Goal: Task Accomplishment & Management: Complete application form

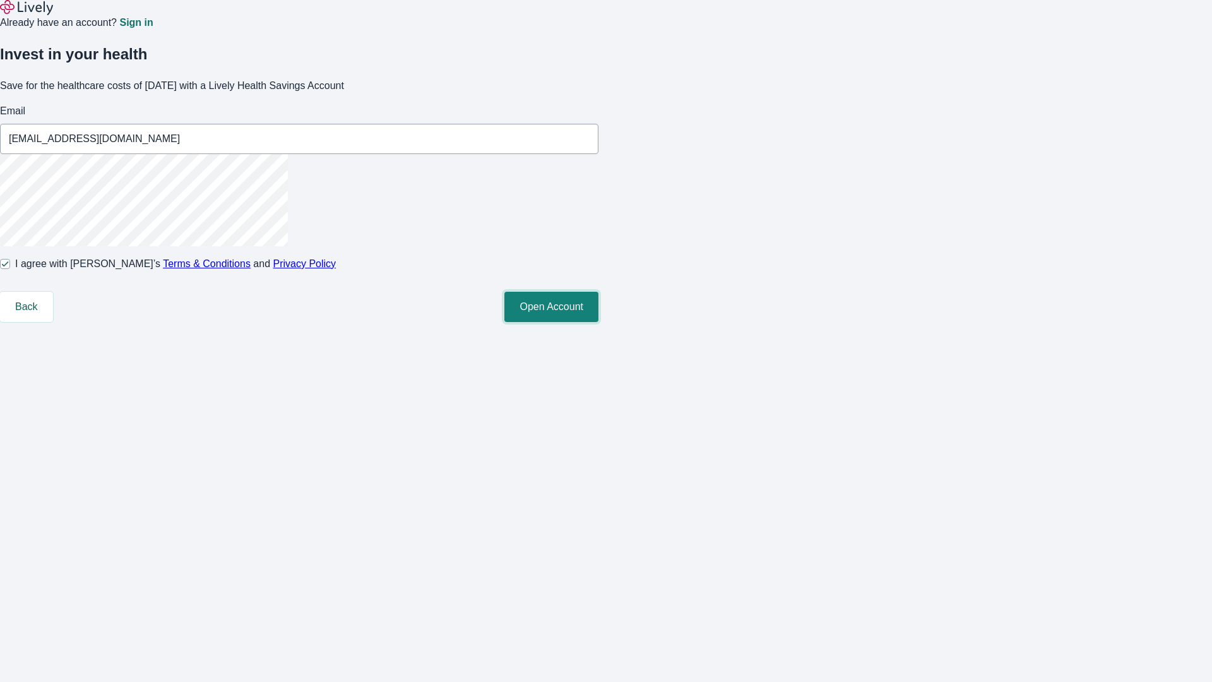
click at [599, 322] on button "Open Account" at bounding box center [552, 307] width 94 height 30
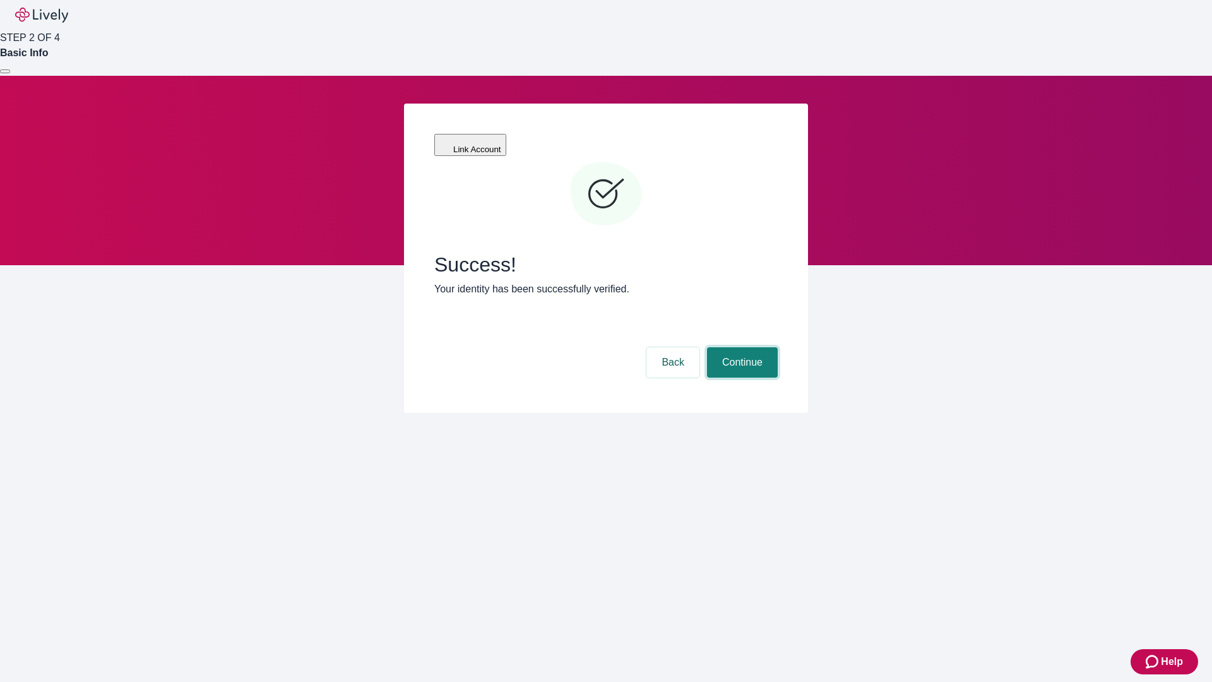
click at [741, 347] on button "Continue" at bounding box center [742, 362] width 71 height 30
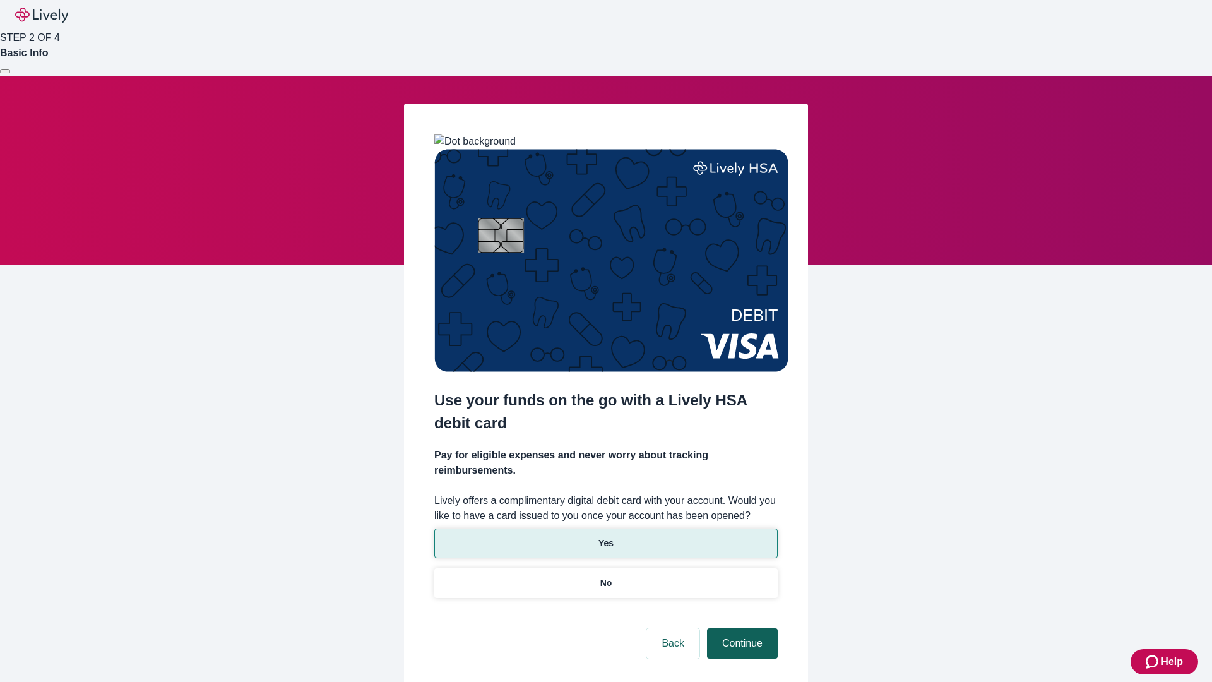
click at [606, 537] on p "Yes" at bounding box center [606, 543] width 15 height 13
click at [741, 628] on button "Continue" at bounding box center [742, 643] width 71 height 30
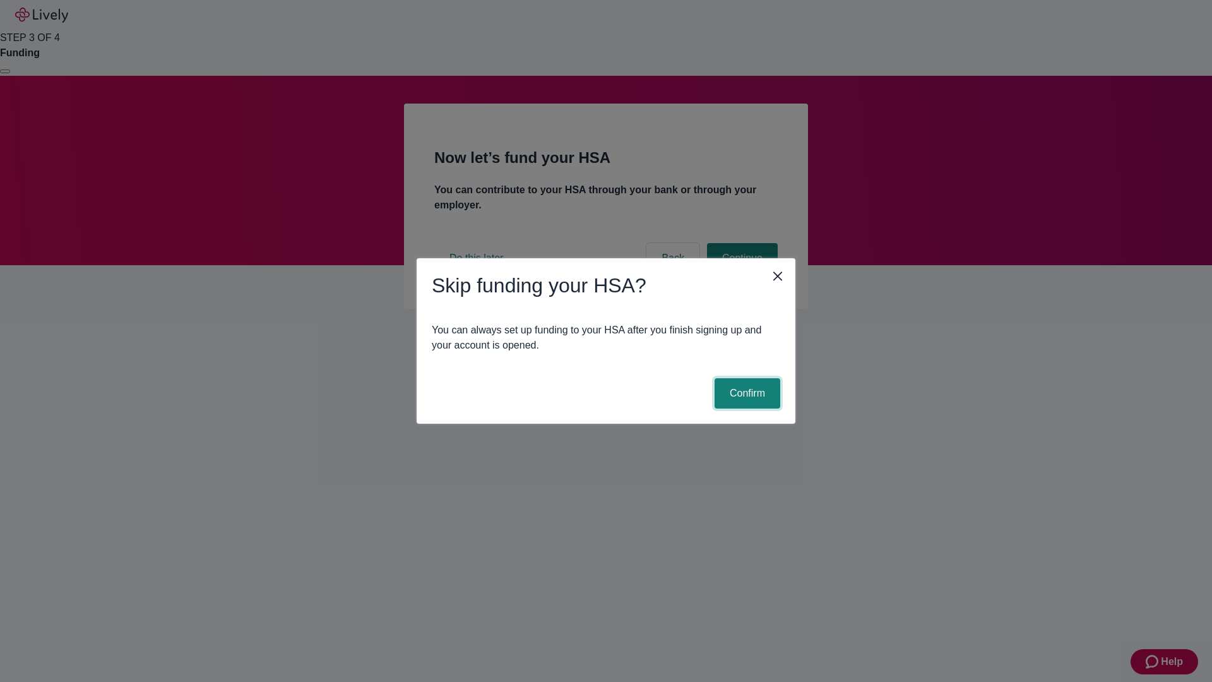
click at [746, 393] on button "Confirm" at bounding box center [748, 393] width 66 height 30
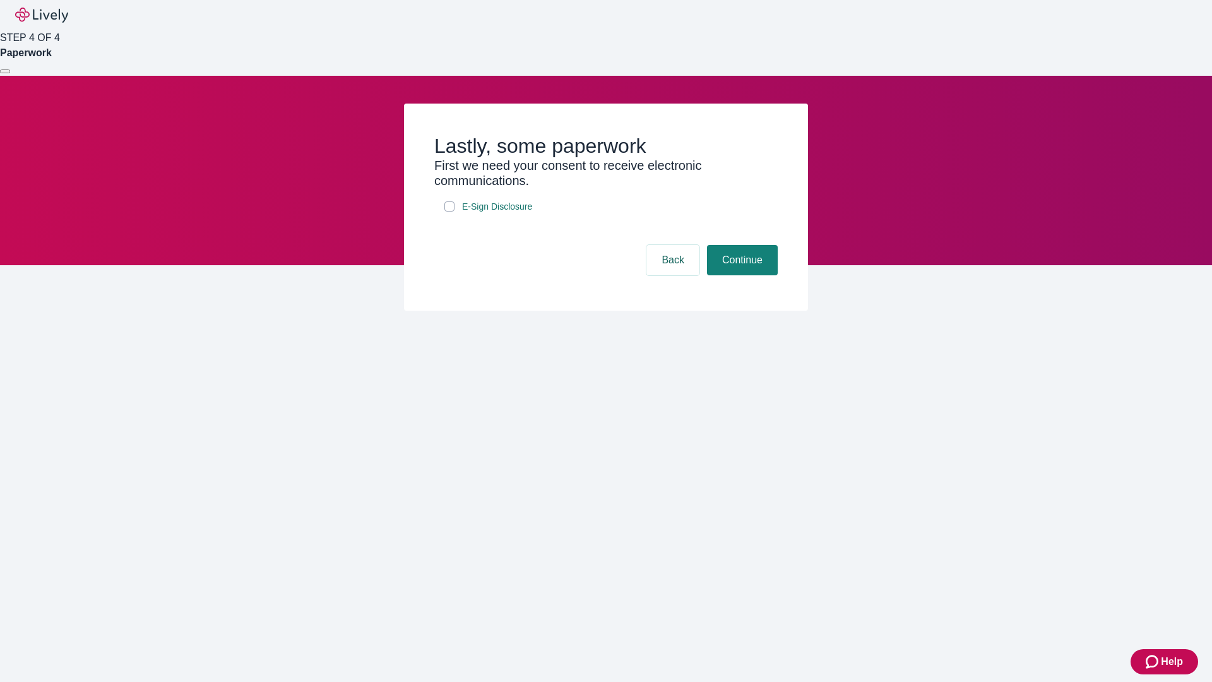
click at [450, 212] on input "E-Sign Disclosure" at bounding box center [450, 206] width 10 height 10
checkbox input "true"
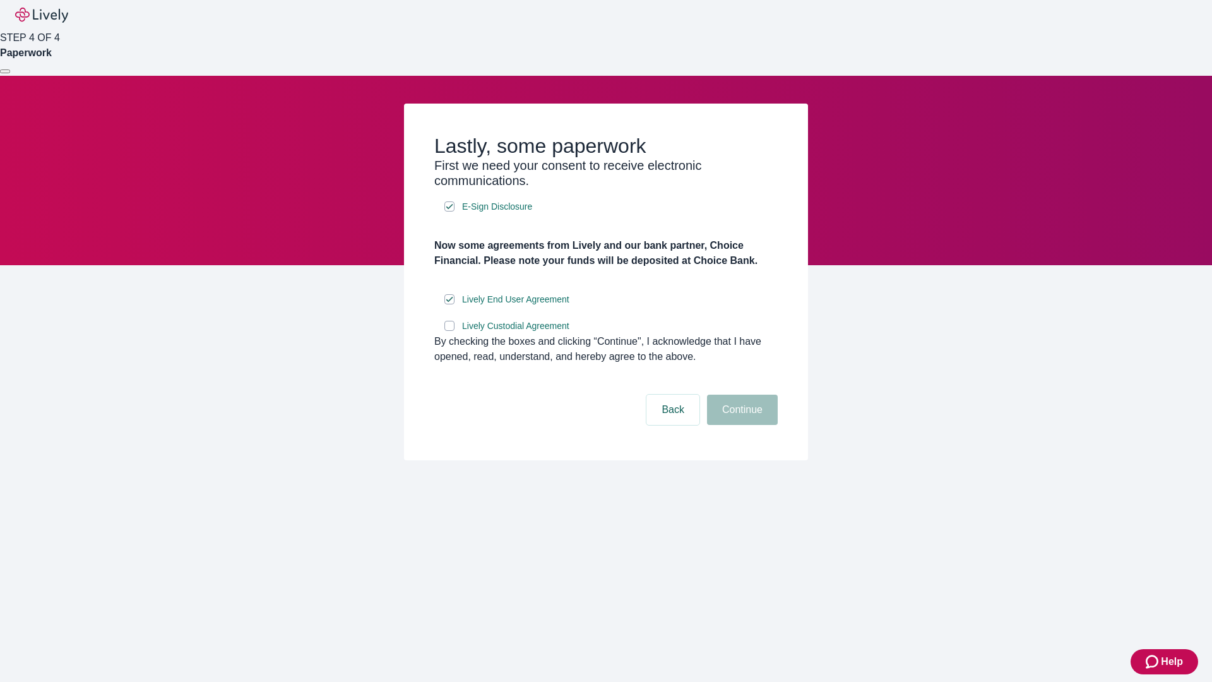
click at [450, 331] on input "Lively Custodial Agreement" at bounding box center [450, 326] width 10 height 10
checkbox input "true"
click at [741, 425] on button "Continue" at bounding box center [742, 410] width 71 height 30
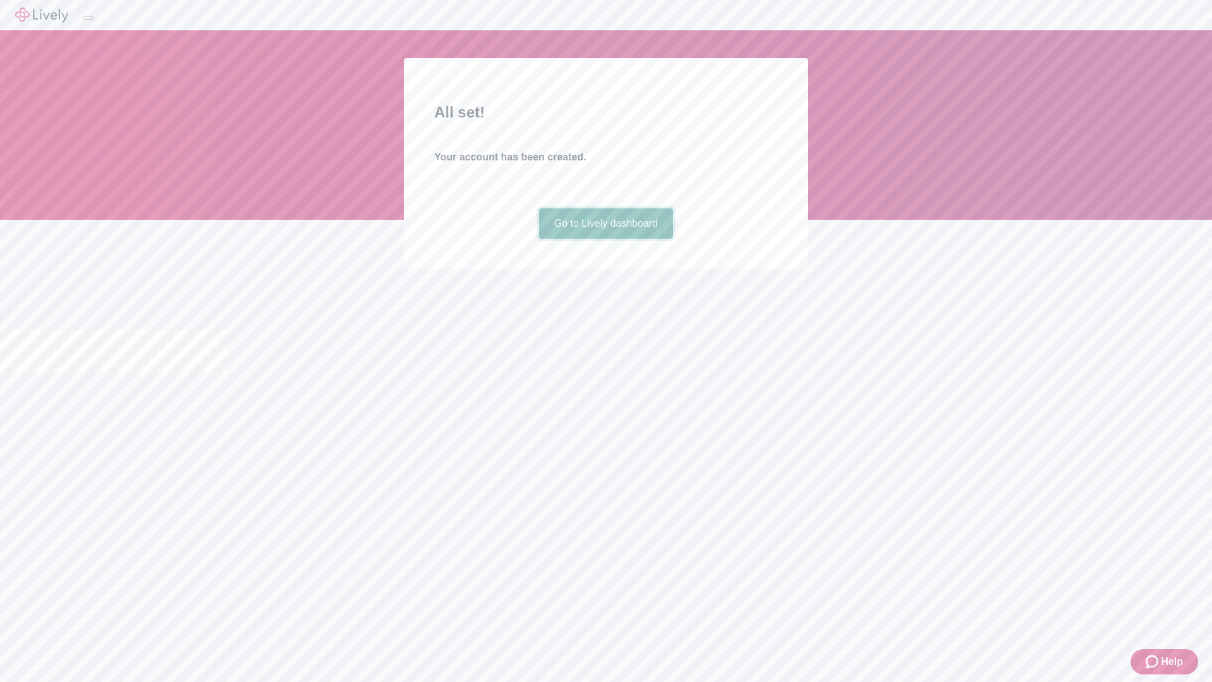
click at [606, 239] on link "Go to Lively dashboard" at bounding box center [606, 223] width 135 height 30
